Goal: Find specific page/section: Find specific page/section

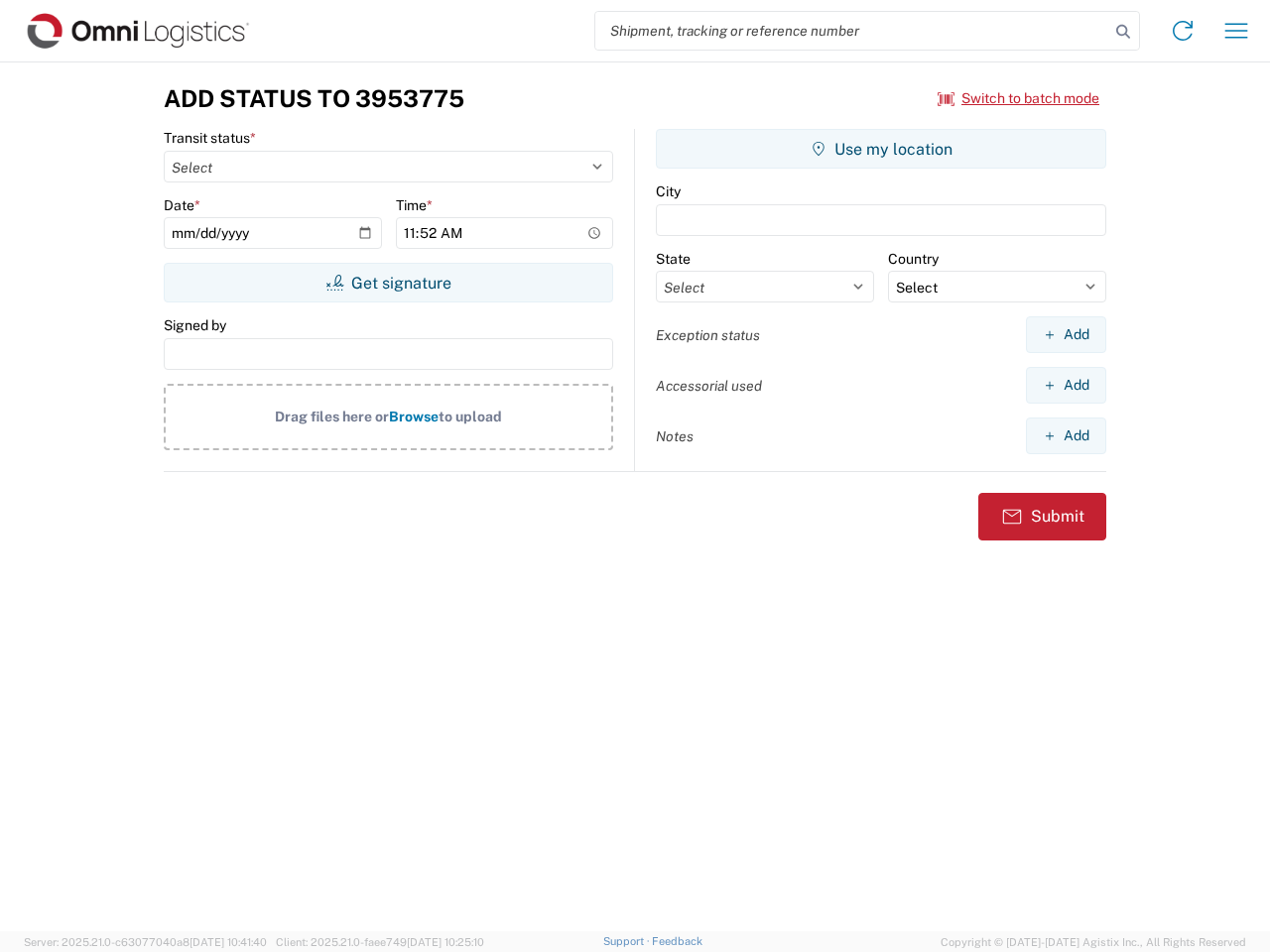
click at [853, 31] on input "search" at bounding box center [852, 31] width 514 height 38
click at [1123, 32] on icon at bounding box center [1123, 32] width 28 height 28
click at [1183, 31] on icon at bounding box center [1183, 31] width 32 height 32
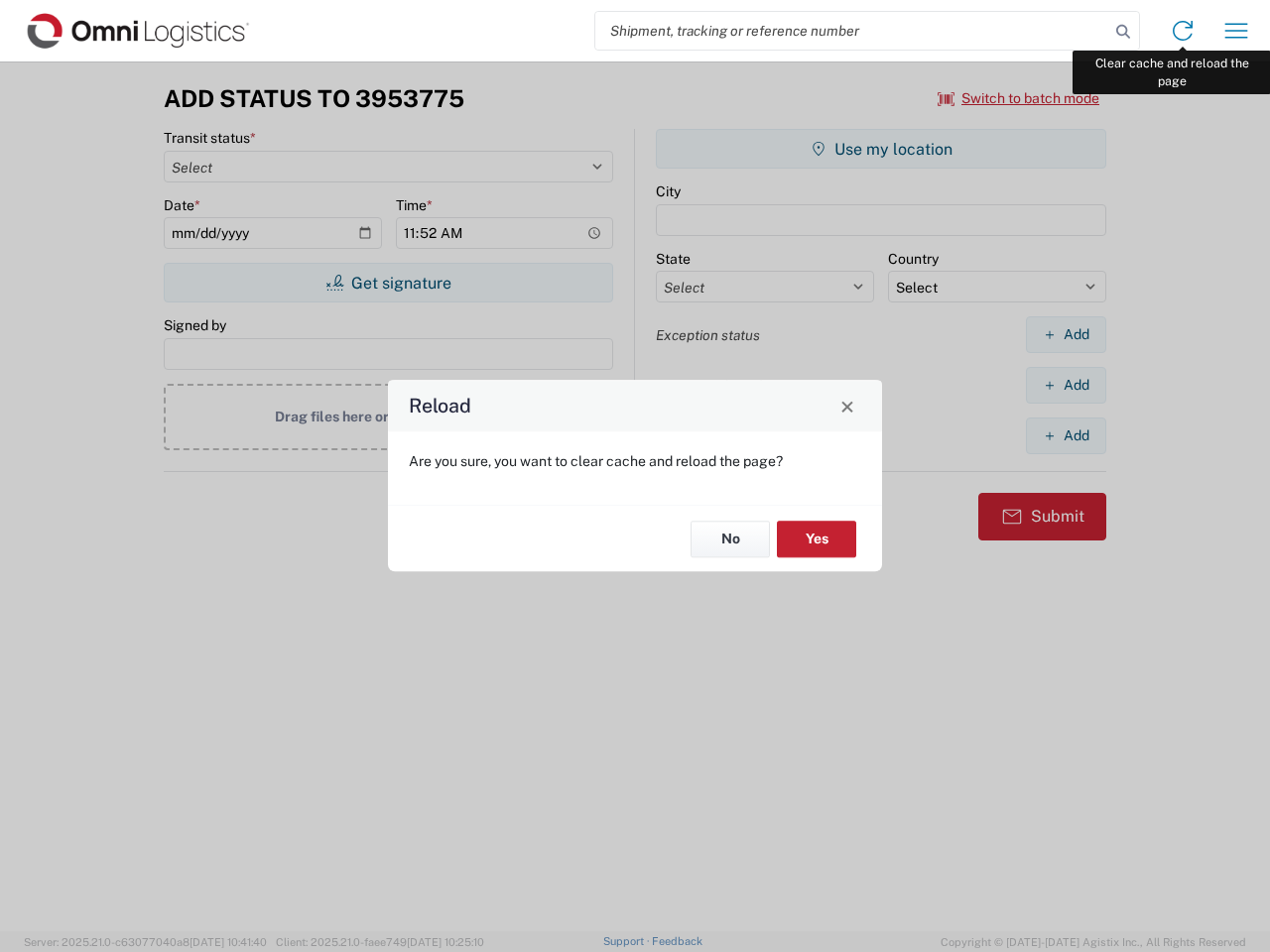
click at [1237, 31] on div "Reload Are you sure, you want to clear cache and reload the page? No Yes" at bounding box center [635, 476] width 1270 height 952
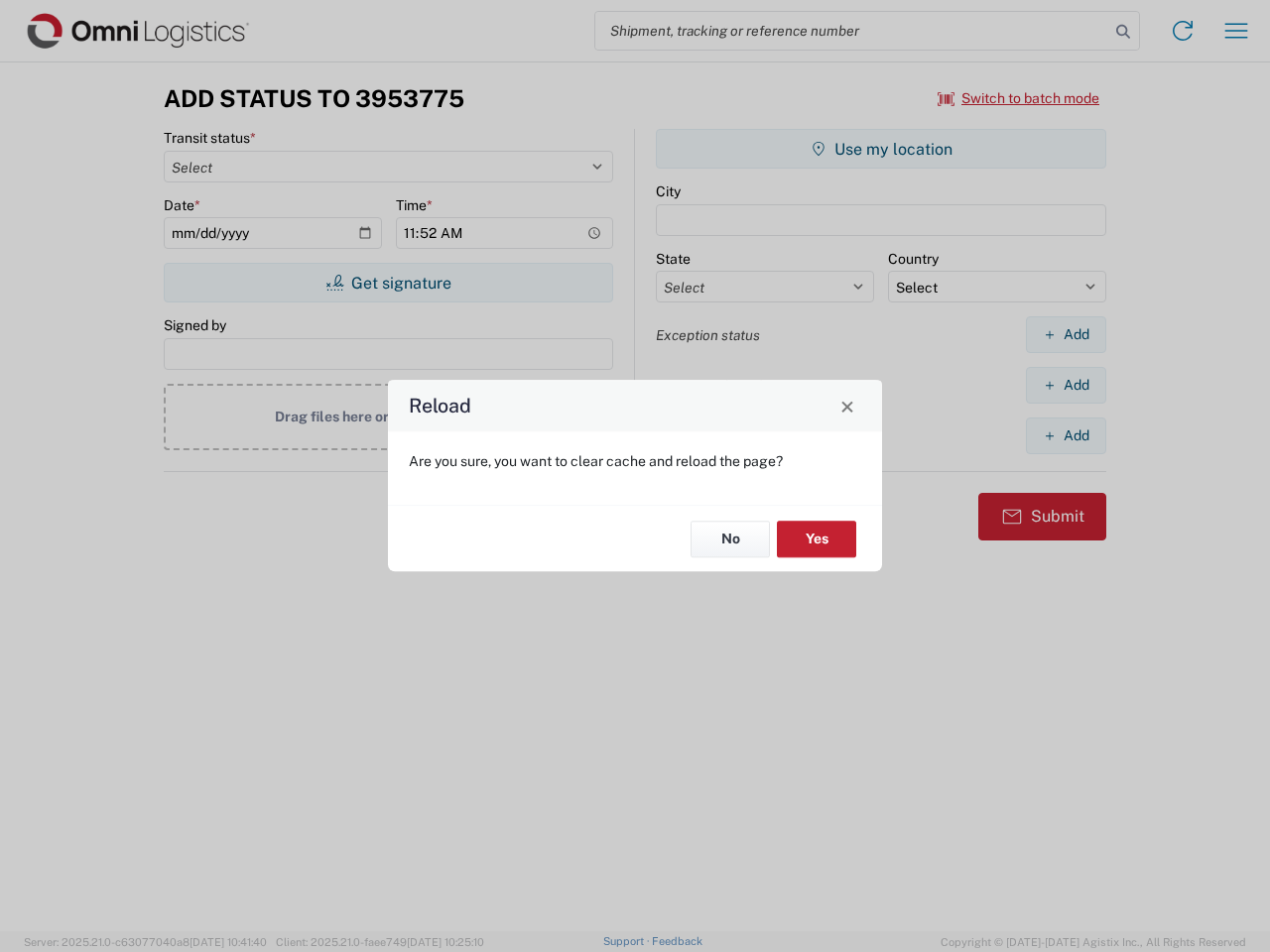
click at [1019, 98] on div "Reload Are you sure, you want to clear cache and reload the page? No Yes" at bounding box center [635, 476] width 1270 height 952
click at [388, 282] on div "Reload Are you sure, you want to clear cache and reload the page? No Yes" at bounding box center [635, 476] width 1270 height 952
click at [882, 149] on div "Reload Are you sure, you want to clear cache and reload the page? No Yes" at bounding box center [635, 476] width 1270 height 952
click at [1066, 334] on div "Reload Are you sure, you want to clear cache and reload the page? No Yes" at bounding box center [635, 476] width 1270 height 952
click at [1066, 385] on div "Reload Are you sure, you want to clear cache and reload the page? No Yes" at bounding box center [635, 476] width 1270 height 952
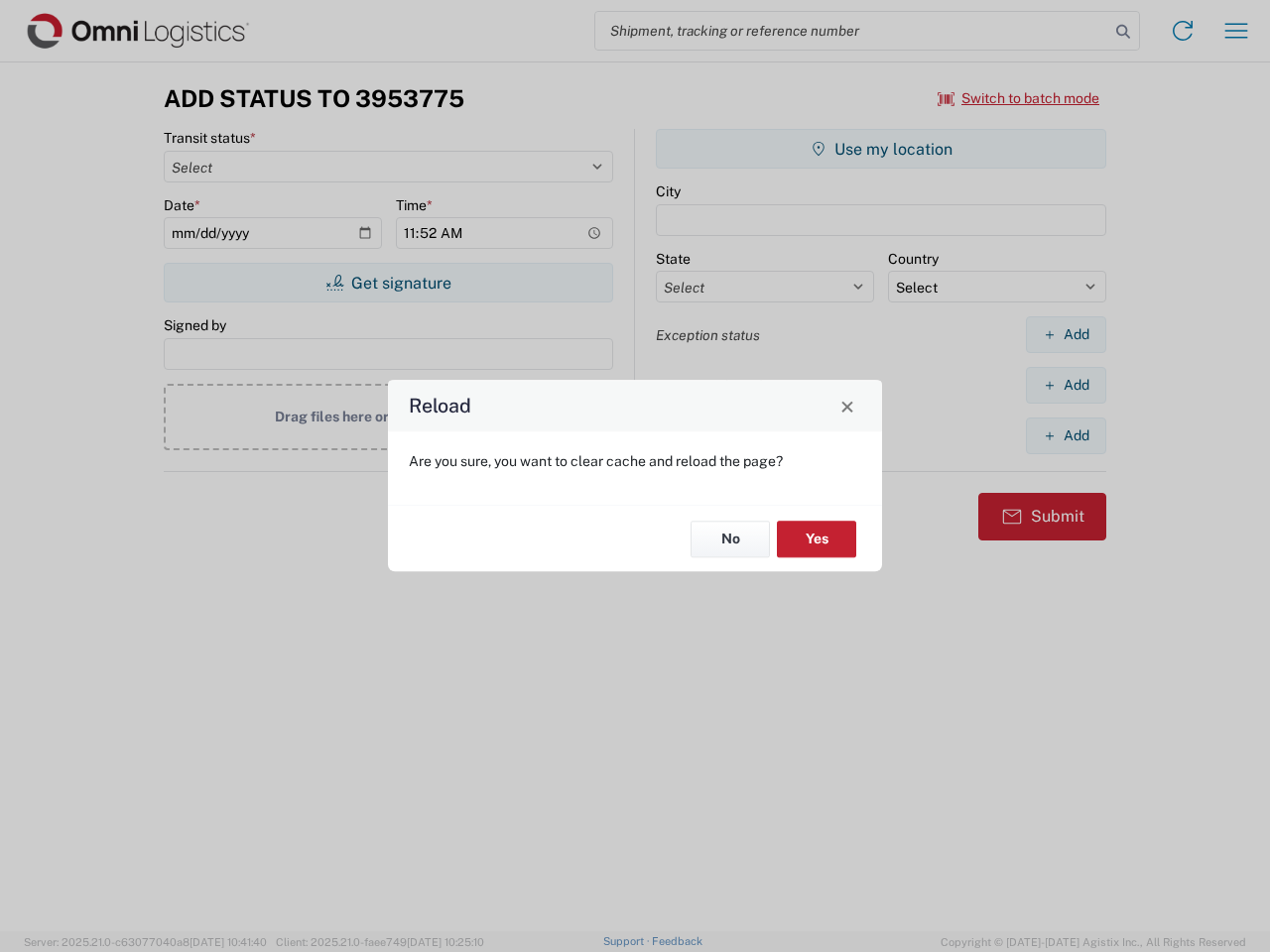
click at [1066, 435] on div "Reload Are you sure, you want to clear cache and reload the page? No Yes" at bounding box center [635, 476] width 1270 height 952
